Goal: Task Accomplishment & Management: Complete application form

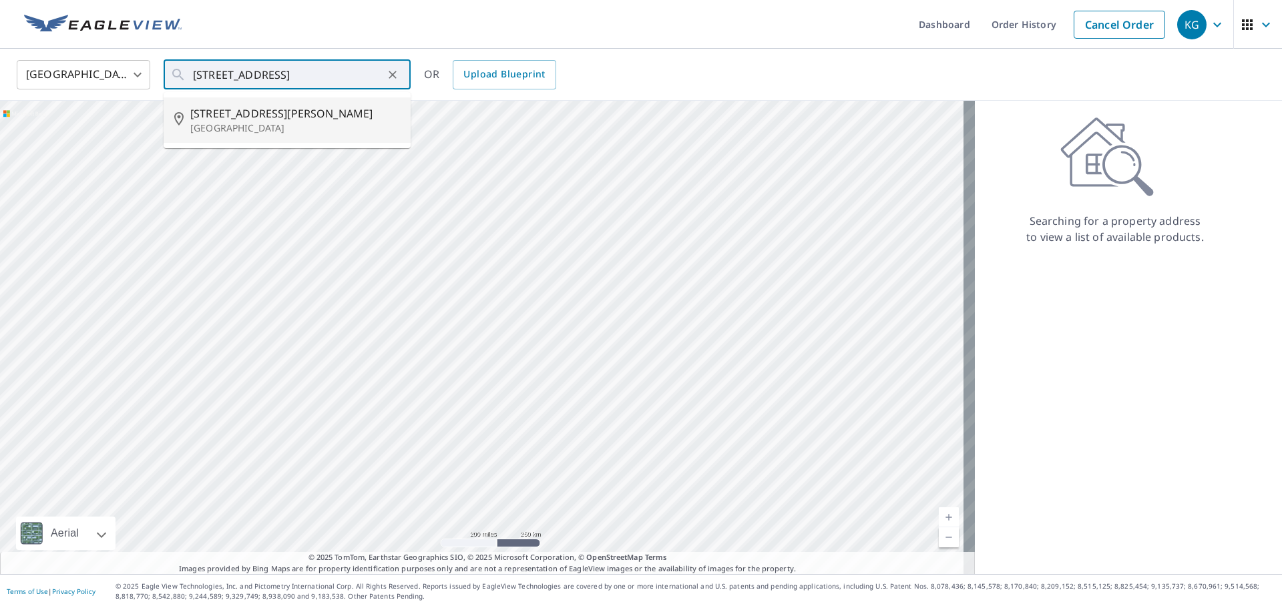
click at [210, 109] on span "[STREET_ADDRESS][PERSON_NAME]" at bounding box center [295, 113] width 210 height 16
type input "[STREET_ADDRESS][PERSON_NAME]"
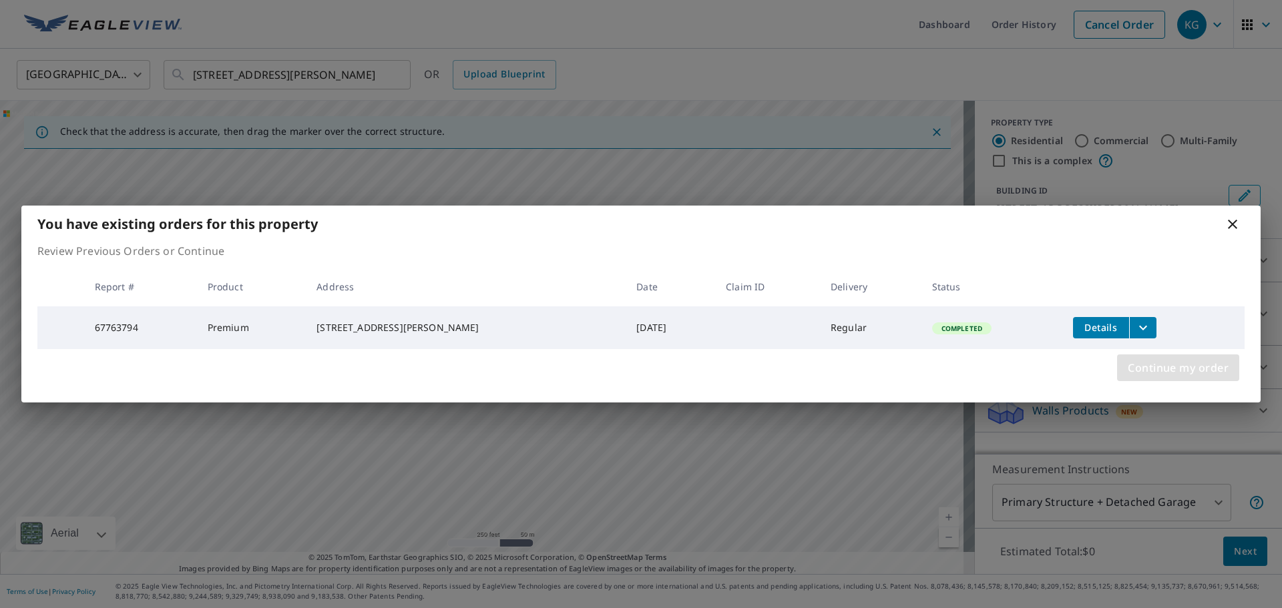
click at [1162, 367] on span "Continue my order" at bounding box center [1178, 367] width 101 height 19
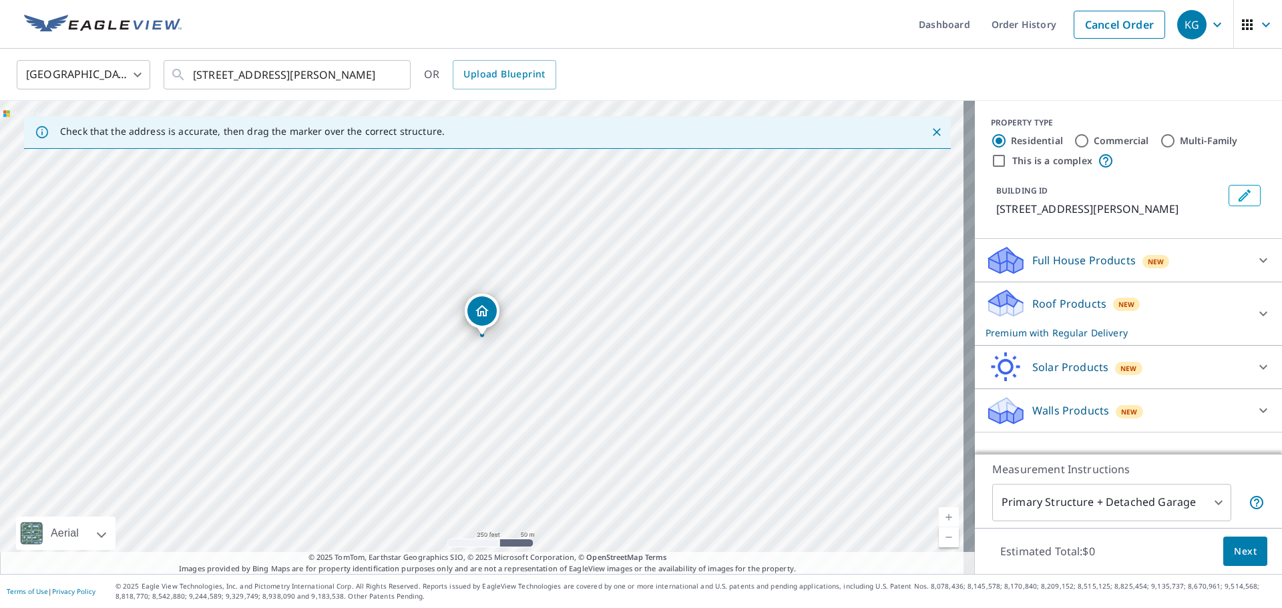
click at [1240, 563] on button "Next" at bounding box center [1245, 552] width 44 height 30
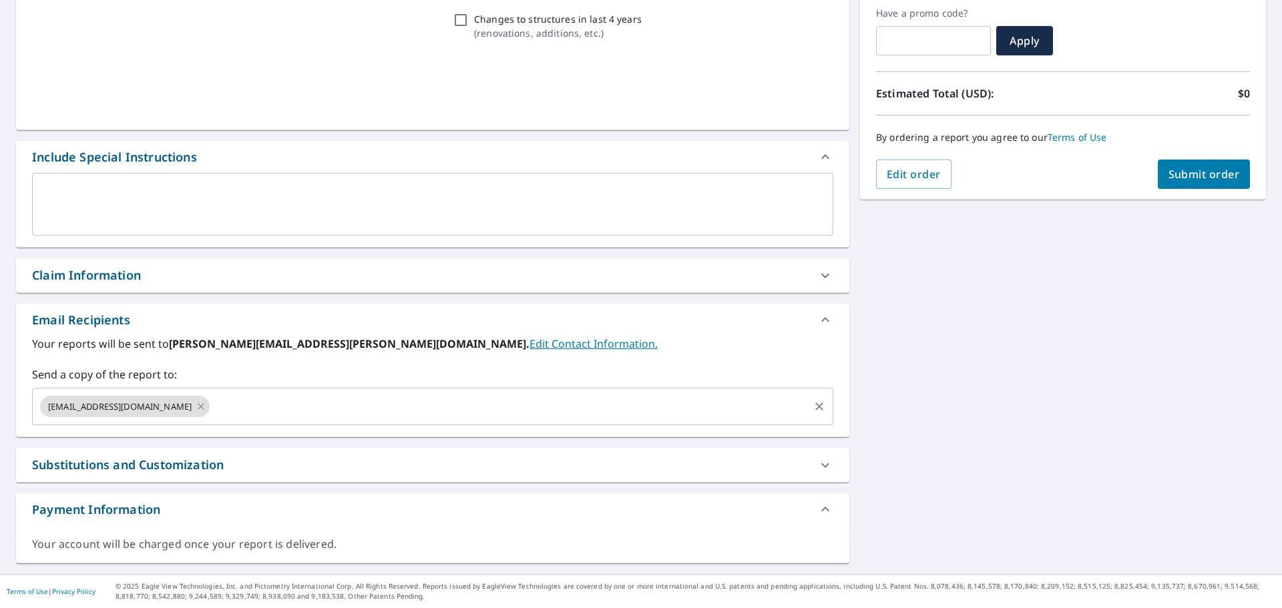
scroll to position [226, 0]
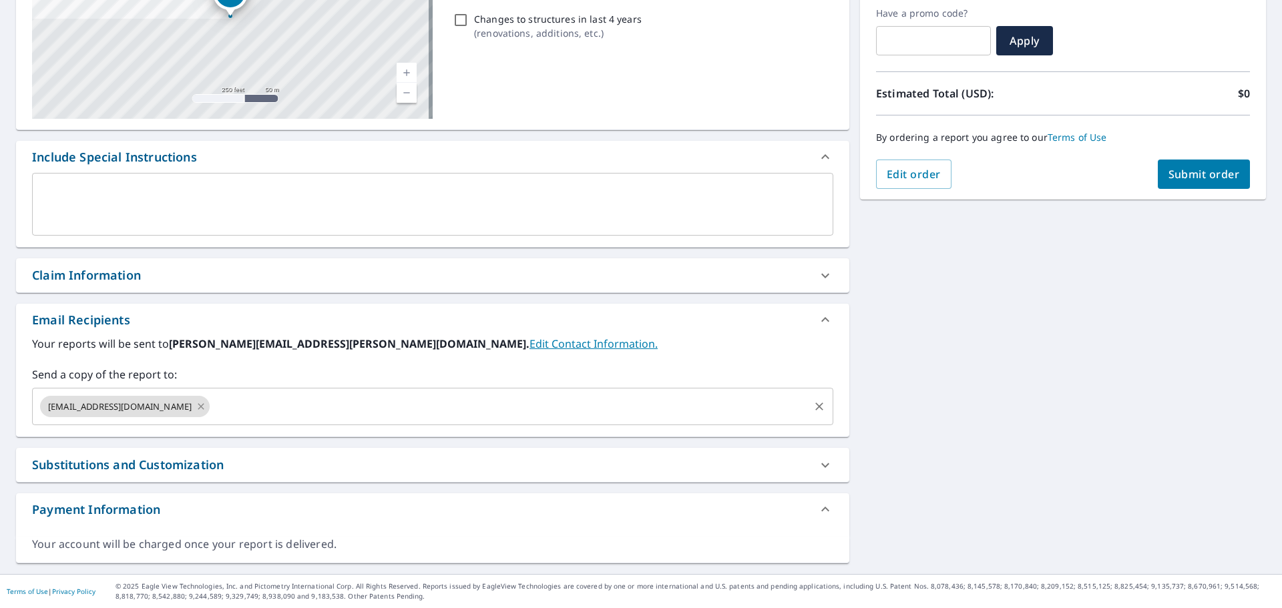
click at [196, 405] on icon at bounding box center [201, 406] width 11 height 15
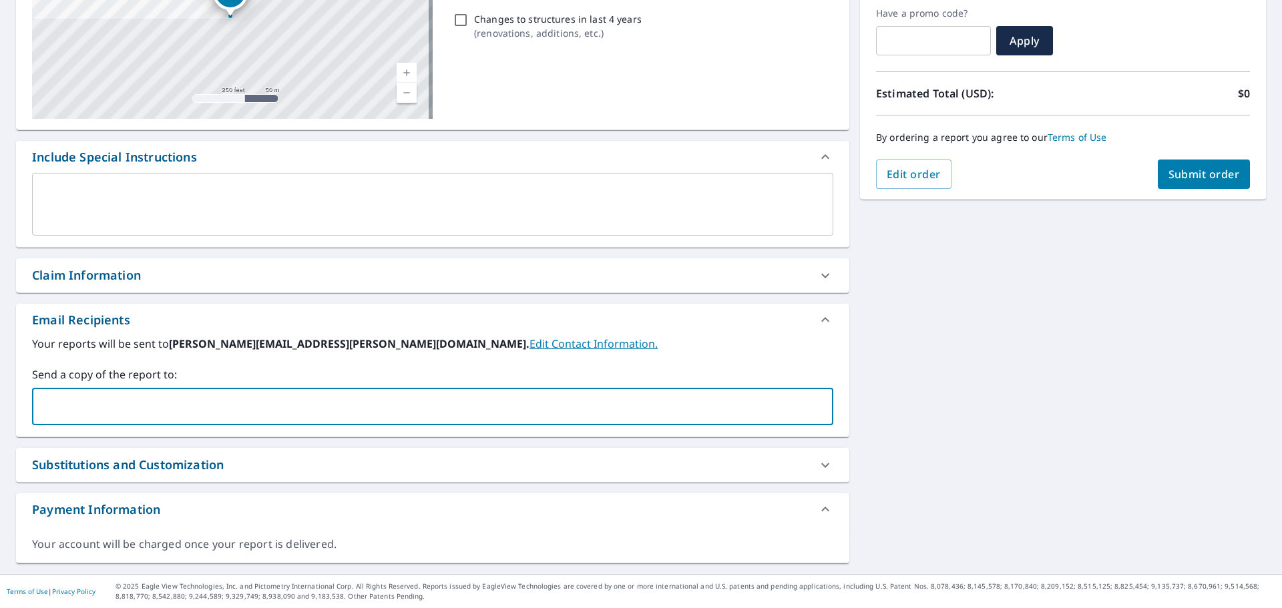
click at [168, 405] on input "text" at bounding box center [422, 406] width 769 height 25
type input "[PERSON_NAME][EMAIL_ADDRESS][PERSON_NAME][DOMAIN_NAME]"
click at [1193, 180] on span "Submit order" at bounding box center [1203, 174] width 71 height 15
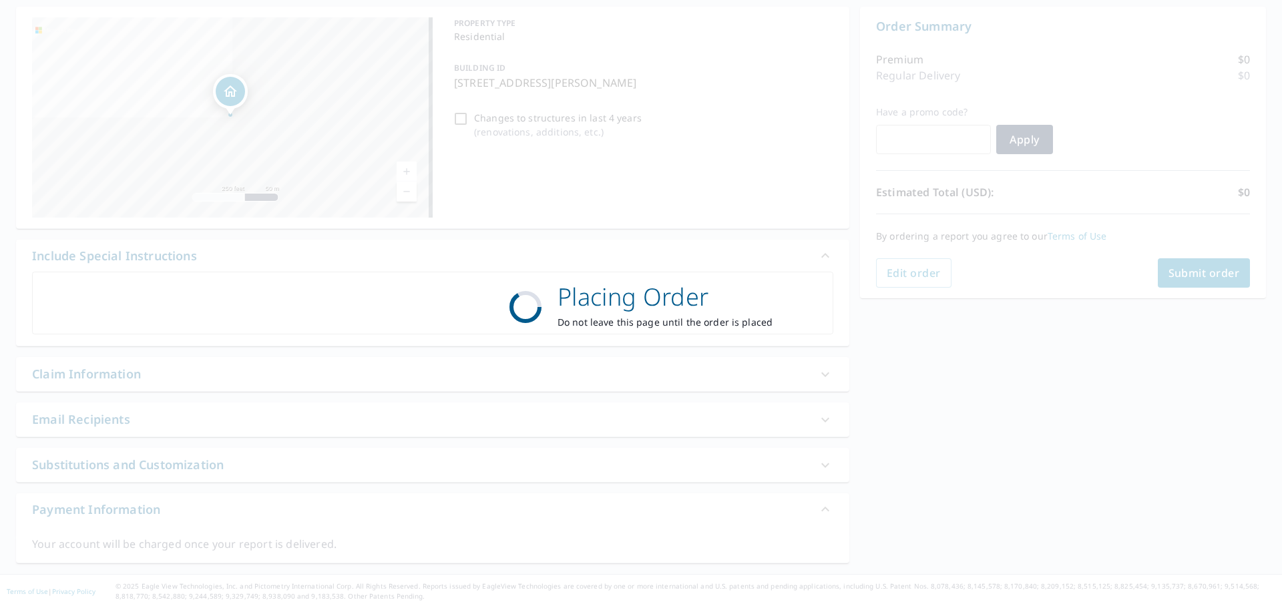
scroll to position [128, 0]
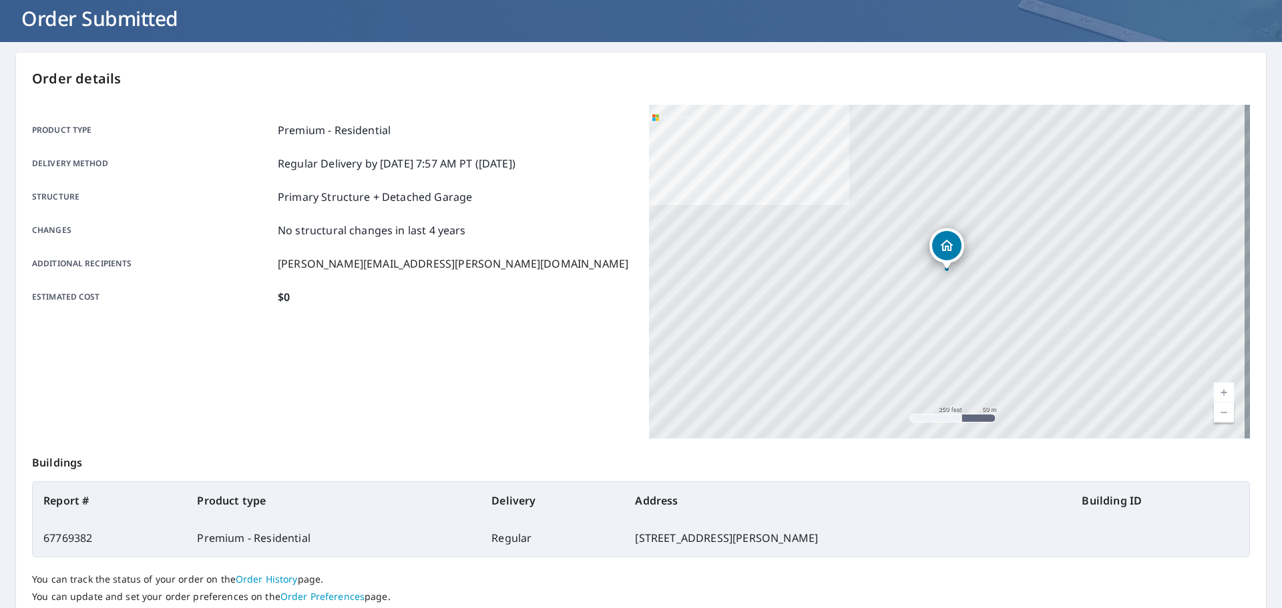
scroll to position [178, 0]
